Goal: Communication & Community: Answer question/provide support

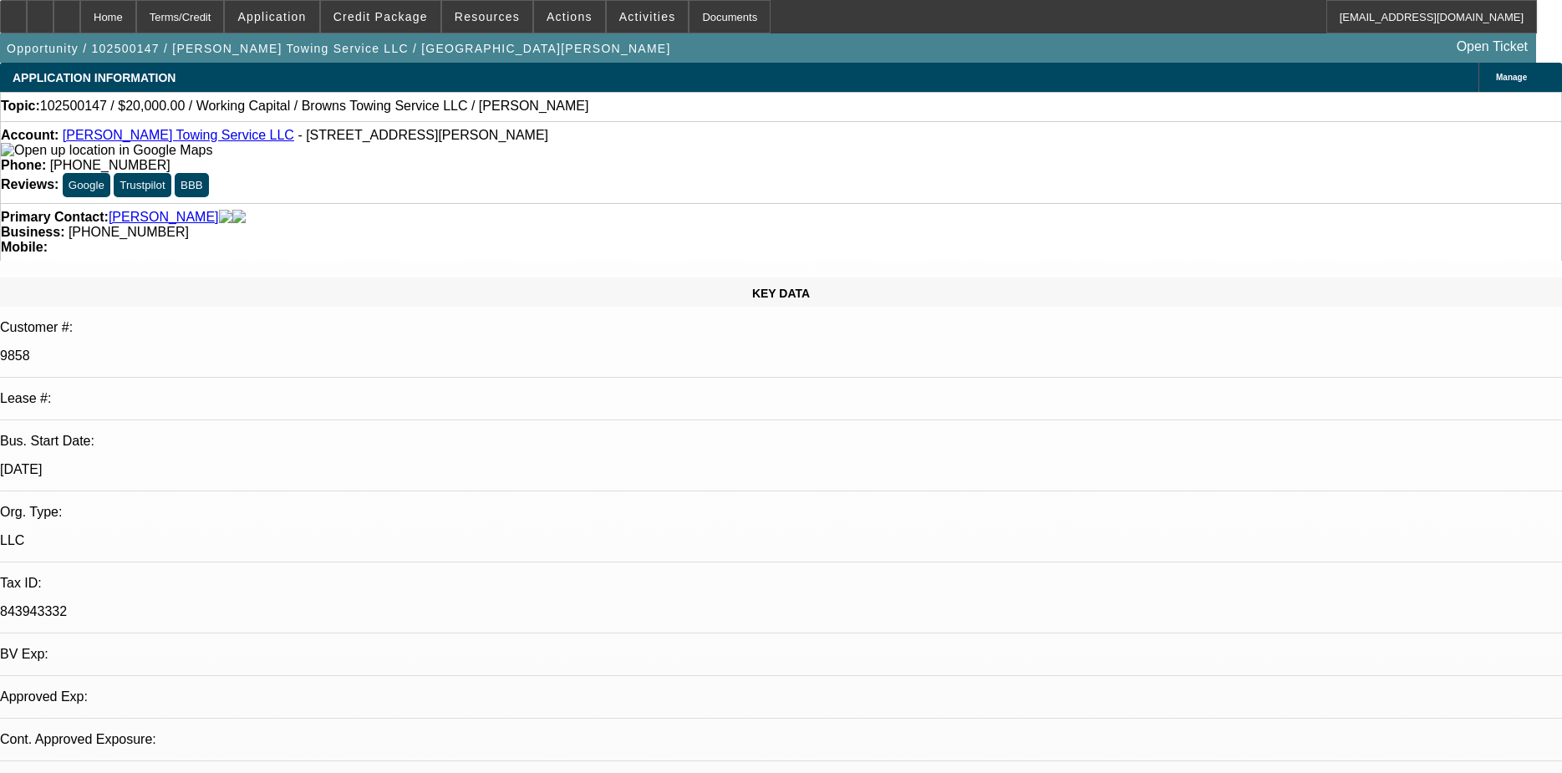
select select "0"
select select "2"
select select "0.1"
select select "4"
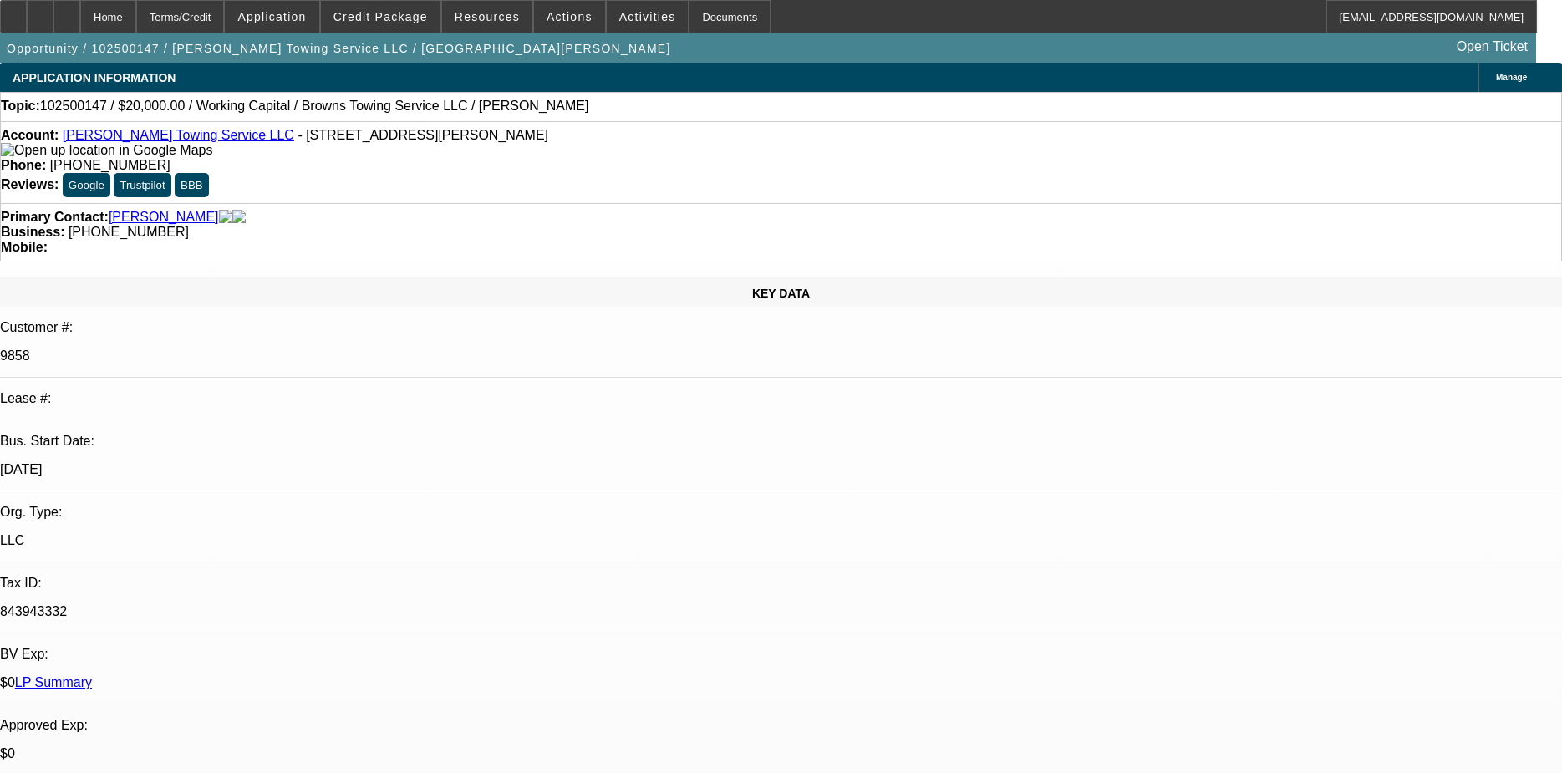
drag, startPoint x: 1101, startPoint y: 246, endPoint x: 1123, endPoint y: 289, distance: 48.6
radio input "true"
type textarea "27 MONTH EFA, PAID OFF 2023, PAID BEACON WELL"
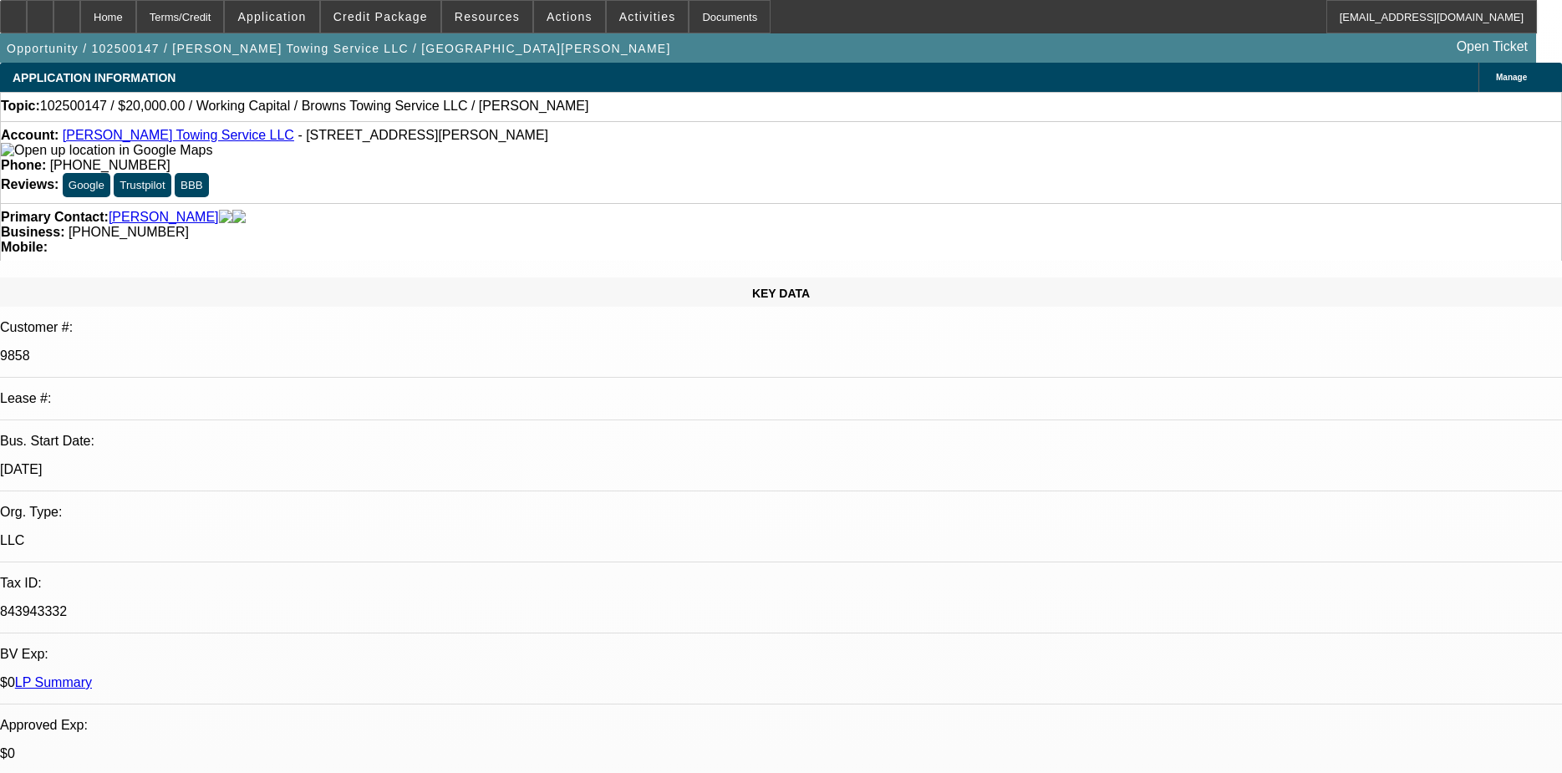
radio input "false"
radio input "true"
